Goal: Book appointment/travel/reservation

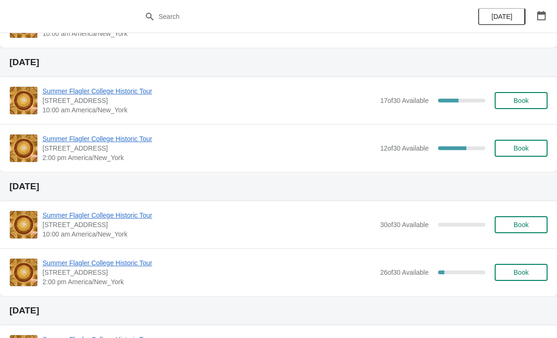
scroll to position [86, 0]
click at [520, 103] on span "Book" at bounding box center [520, 101] width 15 height 8
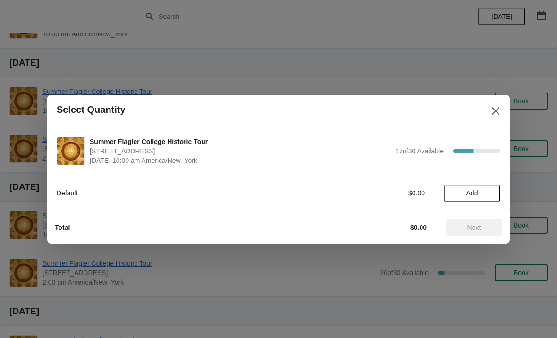
click at [479, 191] on span "Add" at bounding box center [472, 193] width 40 height 8
click at [497, 191] on div "1" at bounding box center [471, 193] width 57 height 10
click at [478, 194] on div "1" at bounding box center [471, 193] width 57 height 10
click at [485, 192] on icon at bounding box center [488, 193] width 10 height 10
click at [477, 226] on span "Next" at bounding box center [474, 228] width 14 height 8
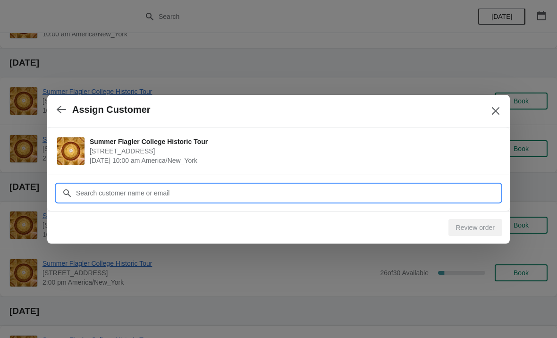
click at [446, 195] on input "Customer" at bounding box center [287, 192] width 424 height 17
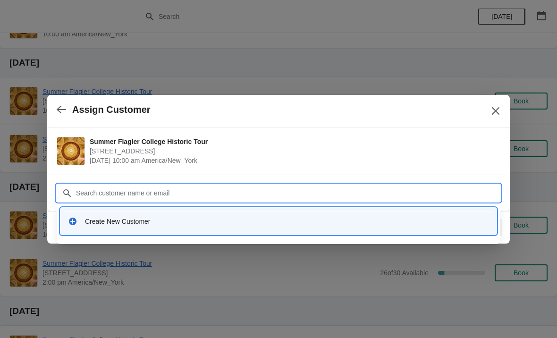
click at [541, 222] on div at bounding box center [278, 169] width 557 height 338
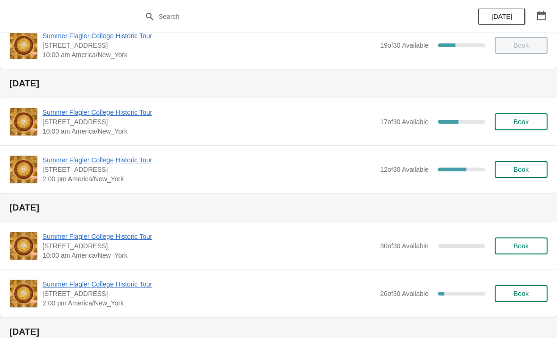
scroll to position [63, 0]
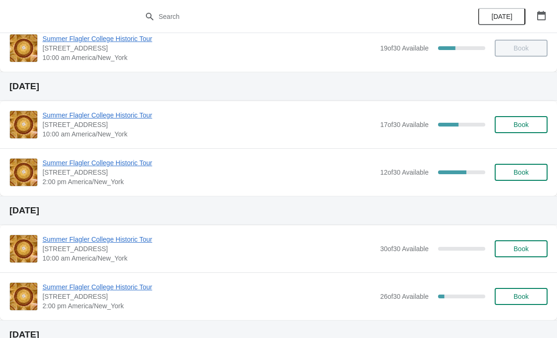
click at [519, 129] on button "Book" at bounding box center [520, 124] width 53 height 17
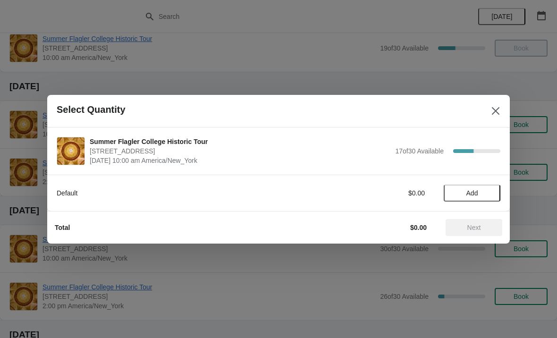
click at [466, 196] on span "Add" at bounding box center [472, 193] width 12 height 8
click at [478, 185] on div "Default $15.00 1" at bounding box center [278, 192] width 443 height 17
click at [490, 197] on icon at bounding box center [488, 193] width 10 height 10
click at [482, 220] on button "Next" at bounding box center [473, 227] width 57 height 17
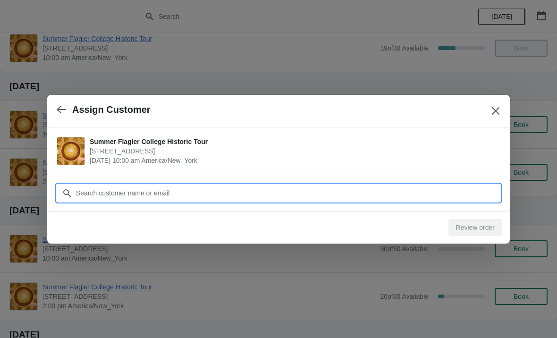
click at [120, 190] on input "Customer" at bounding box center [287, 192] width 424 height 17
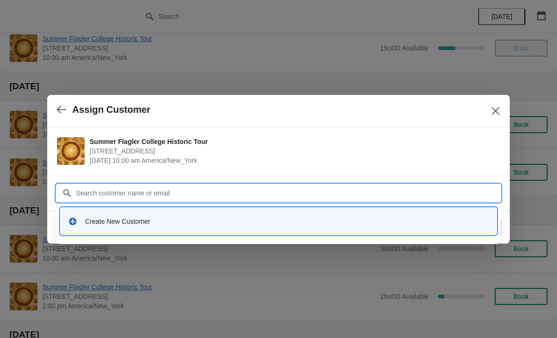
click at [90, 223] on div "Create New Customer" at bounding box center [287, 220] width 404 height 9
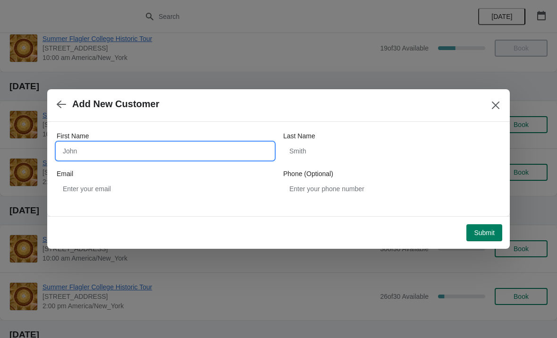
click at [91, 153] on input "First Name" at bounding box center [165, 150] width 217 height 17
click at [204, 129] on div "First Name Last Name Email Phone (Optional)" at bounding box center [278, 164] width 443 height 85
click at [116, 144] on input "First Name" at bounding box center [165, 150] width 217 height 17
type input "Hurlvert"
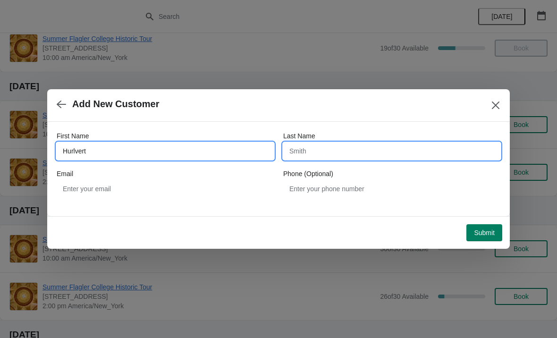
click at [326, 148] on input "Last Name" at bounding box center [391, 150] width 217 height 17
click at [99, 145] on input "Hurlvert" at bounding box center [165, 150] width 217 height 17
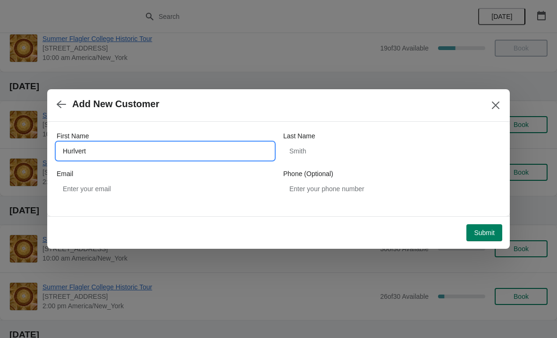
click at [112, 156] on input "Hurlvert" at bounding box center [165, 150] width 217 height 17
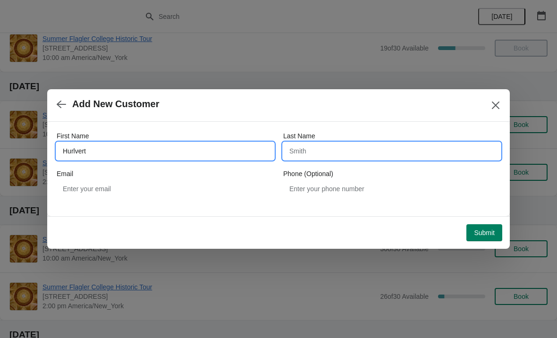
click at [366, 158] on input "Last Name" at bounding box center [391, 150] width 217 height 17
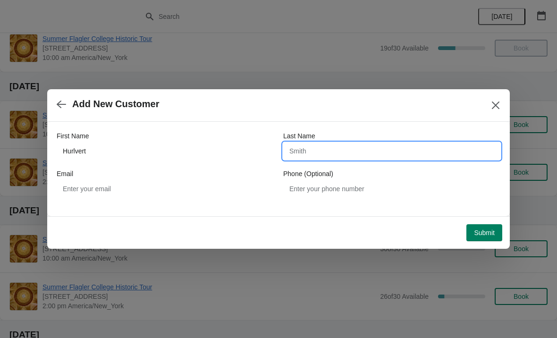
click at [341, 155] on input "Last Name" at bounding box center [391, 150] width 217 height 17
click at [326, 143] on input "Last Name" at bounding box center [391, 150] width 217 height 17
paste input "Hurlvert"
type input "Hurlvert"
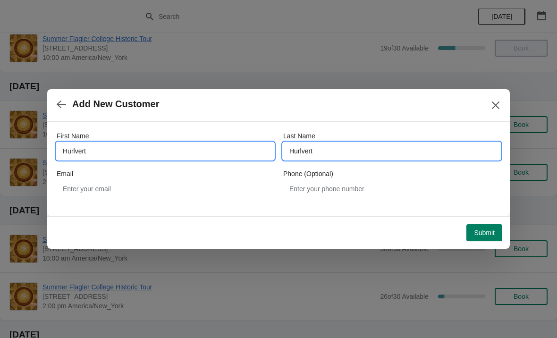
click at [118, 148] on input "Hurlvert" at bounding box center [165, 150] width 217 height 17
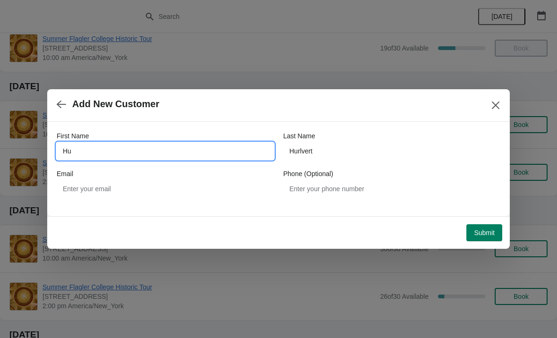
type input "H"
type input "[PERSON_NAME]"
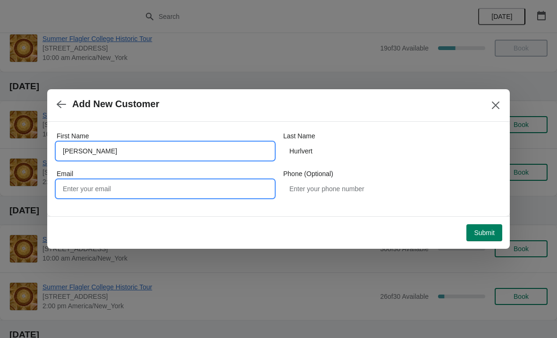
click at [233, 183] on input "Email" at bounding box center [165, 188] width 217 height 17
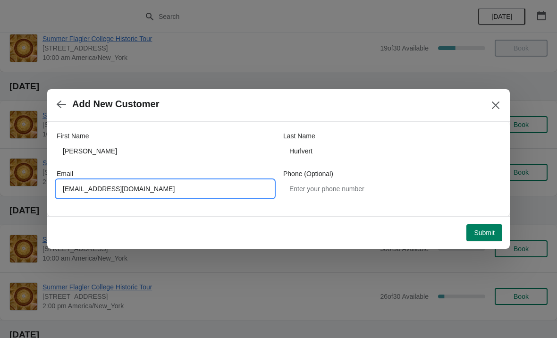
type input "[EMAIL_ADDRESS][DOMAIN_NAME]"
click at [369, 131] on div "Last Name" at bounding box center [391, 135] width 217 height 9
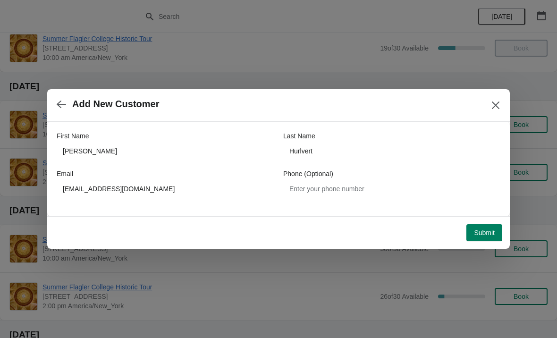
click at [181, 177] on div "Email" at bounding box center [165, 173] width 217 height 9
click at [215, 177] on div "Email" at bounding box center [165, 173] width 217 height 9
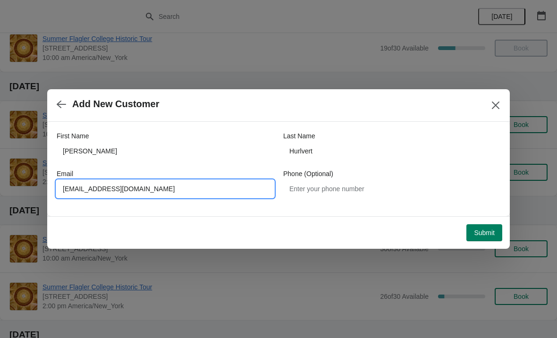
click at [196, 196] on input "[EMAIL_ADDRESS][DOMAIN_NAME]" at bounding box center [165, 188] width 217 height 17
click at [486, 233] on span "Submit" at bounding box center [484, 233] width 21 height 8
